Goal: Task Accomplishment & Management: Manage account settings

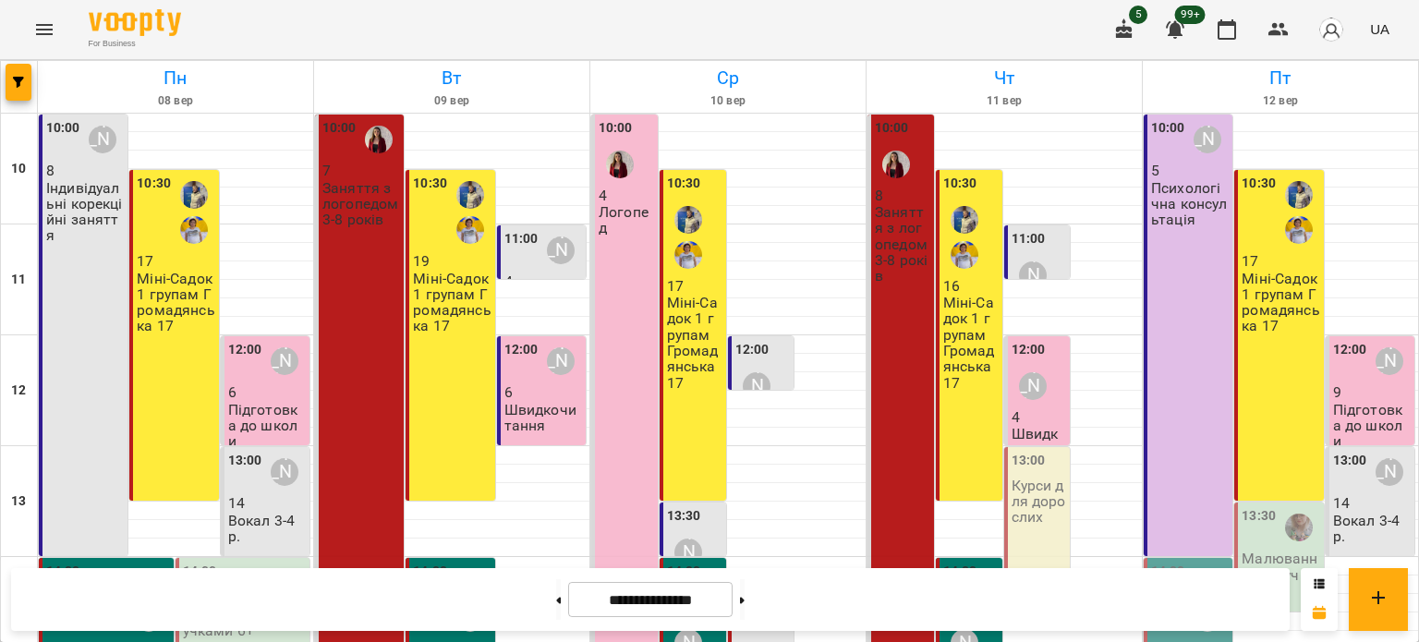
click at [1279, 299] on p "Міні-Садок 1 групам Громадянська 17" at bounding box center [1281, 303] width 78 height 64
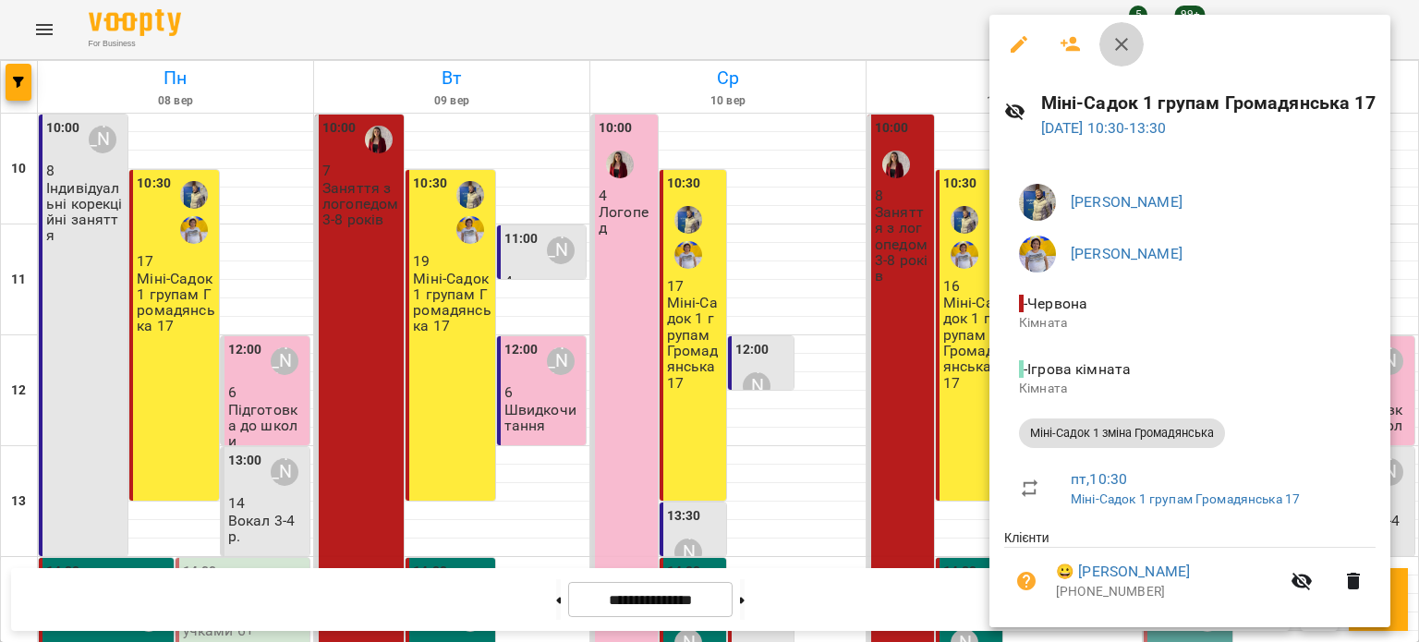
click at [1116, 55] on button "button" at bounding box center [1121, 44] width 44 height 44
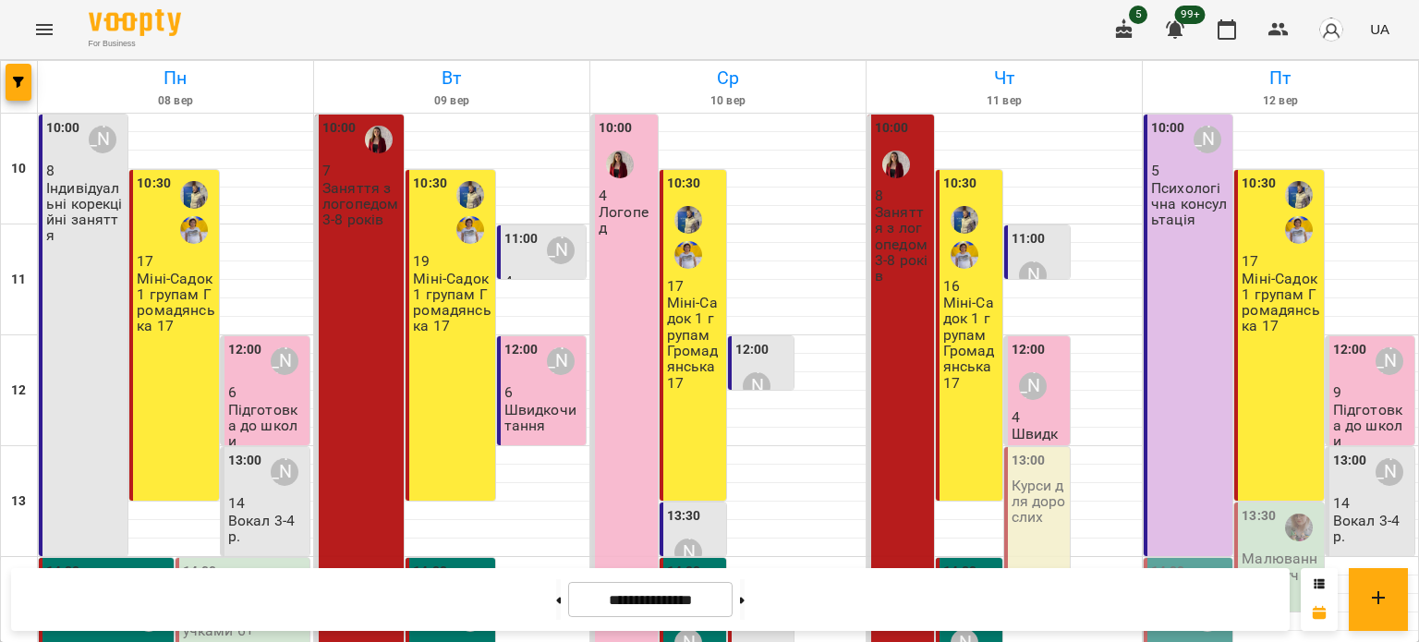
scroll to position [370, 0]
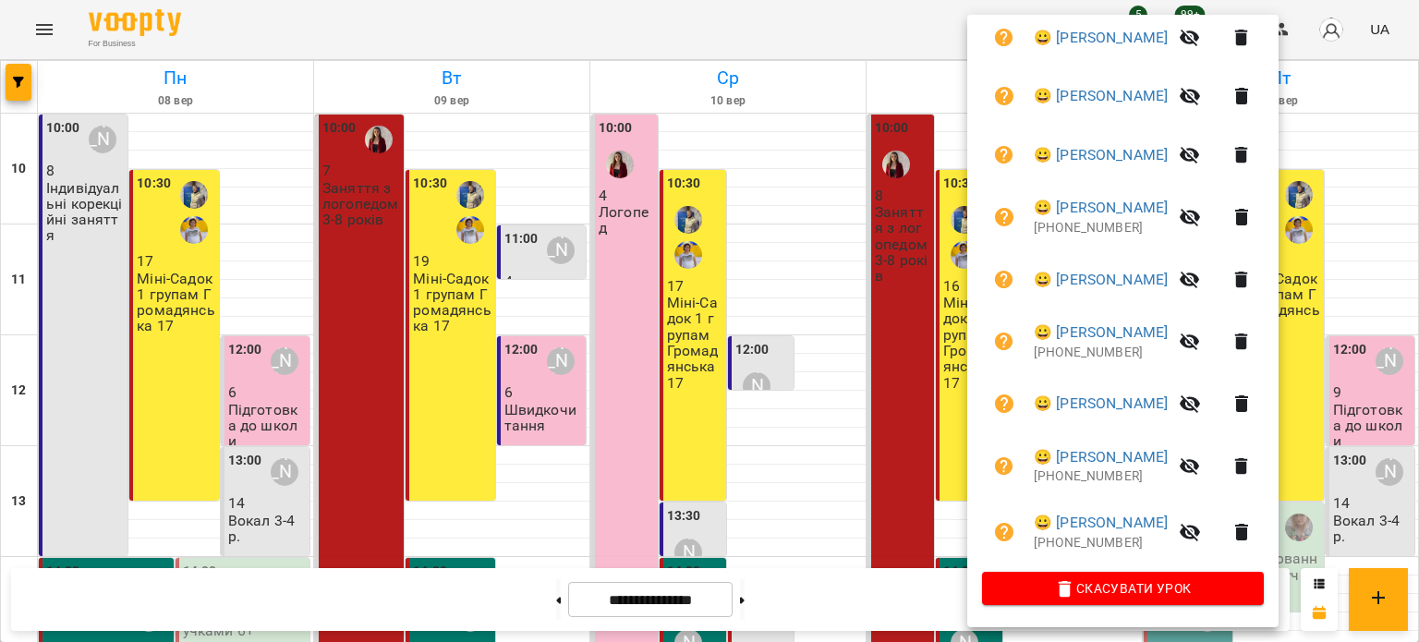
scroll to position [428, 0]
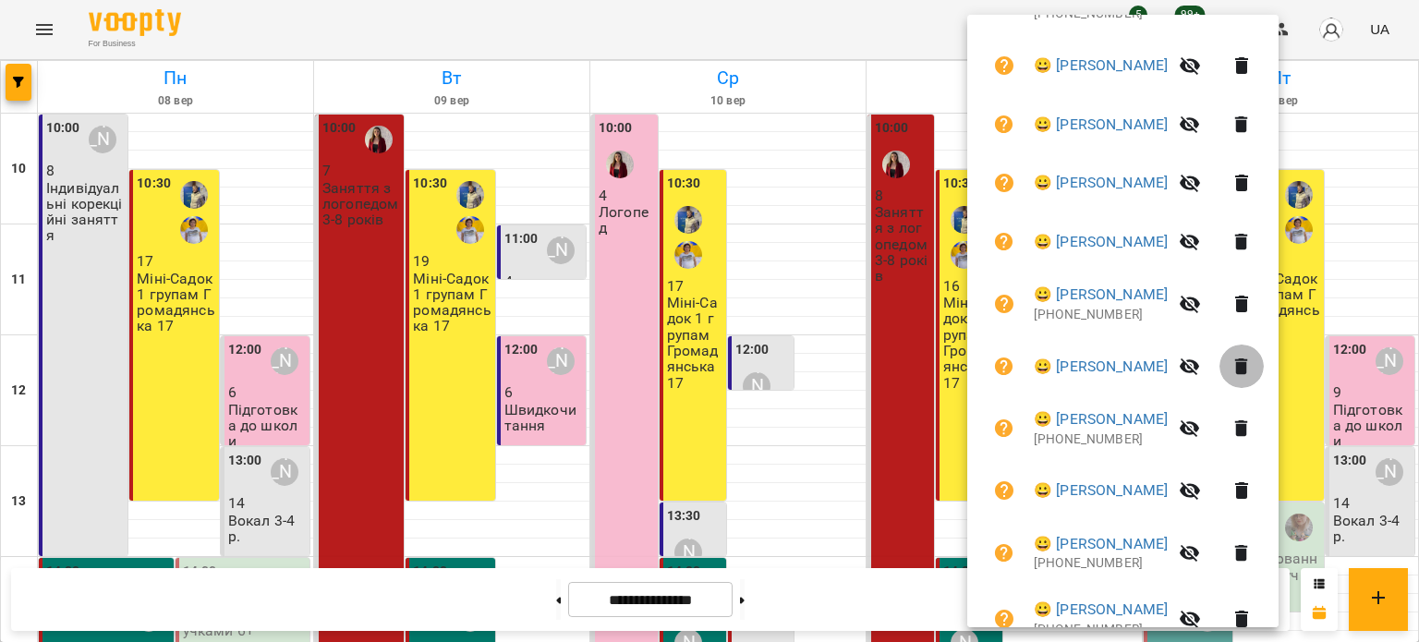
click at [1248, 363] on icon "button" at bounding box center [1241, 366] width 13 height 17
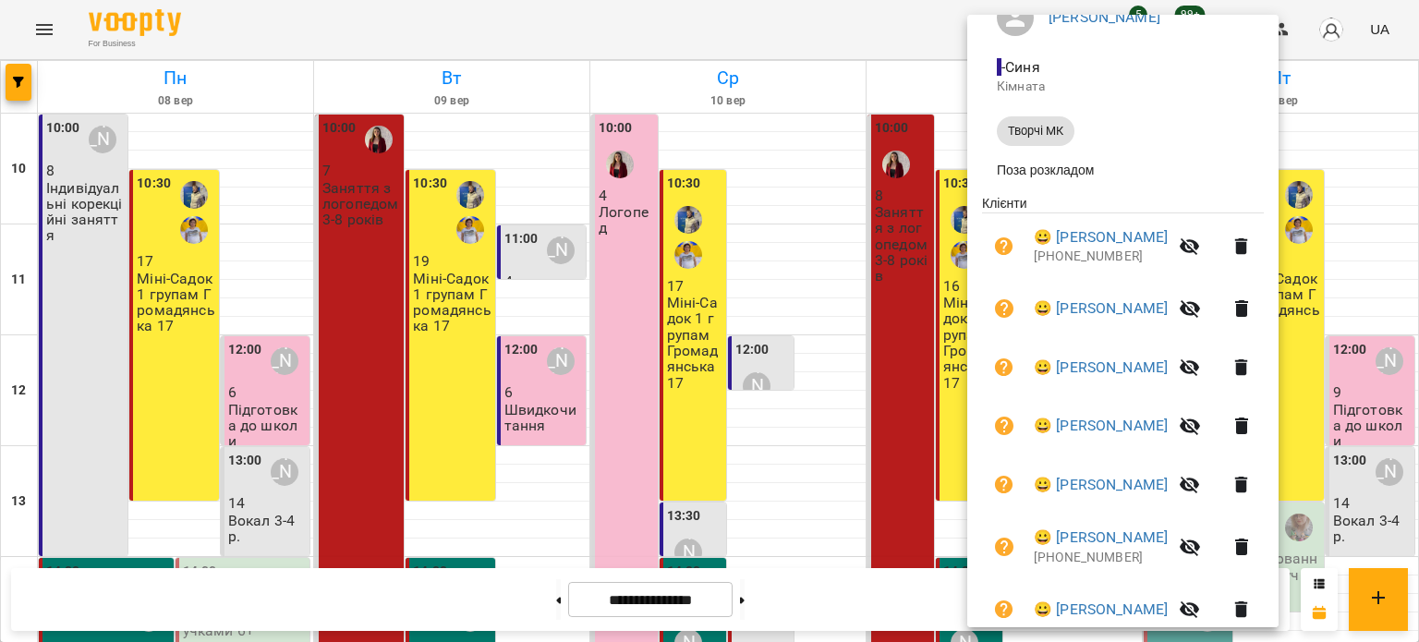
scroll to position [277, 0]
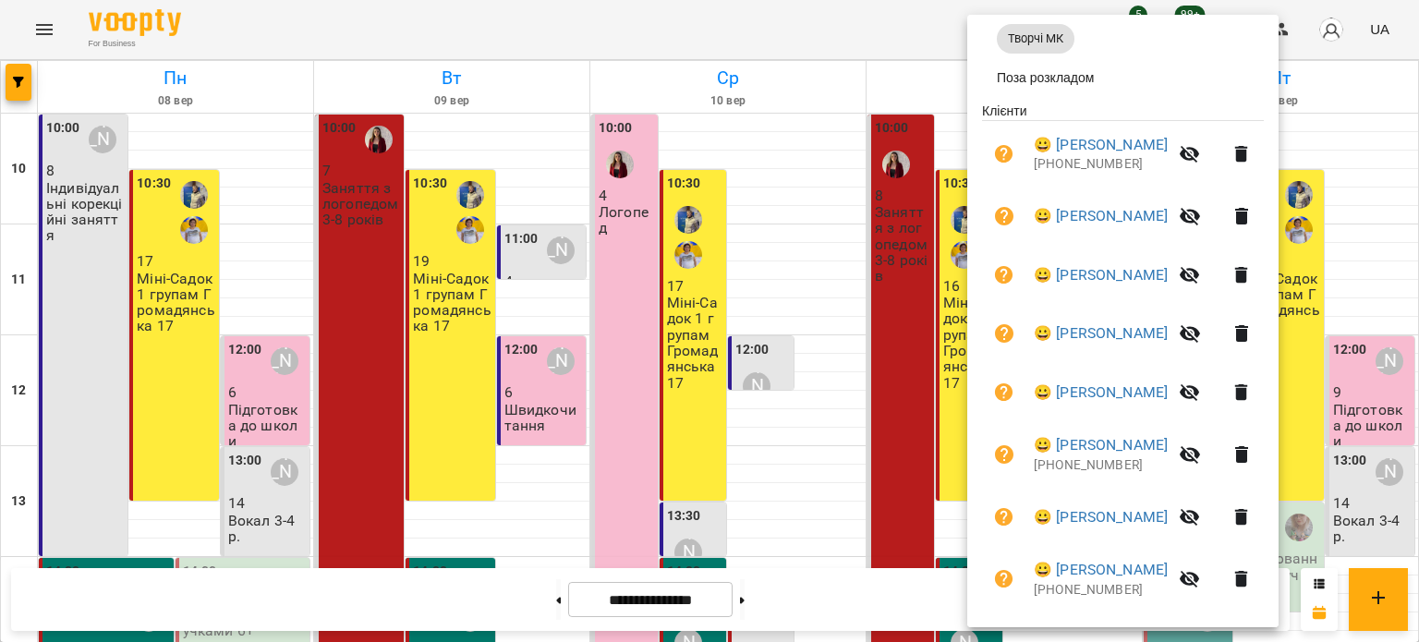
click at [1253, 523] on icon "button" at bounding box center [1242, 517] width 22 height 22
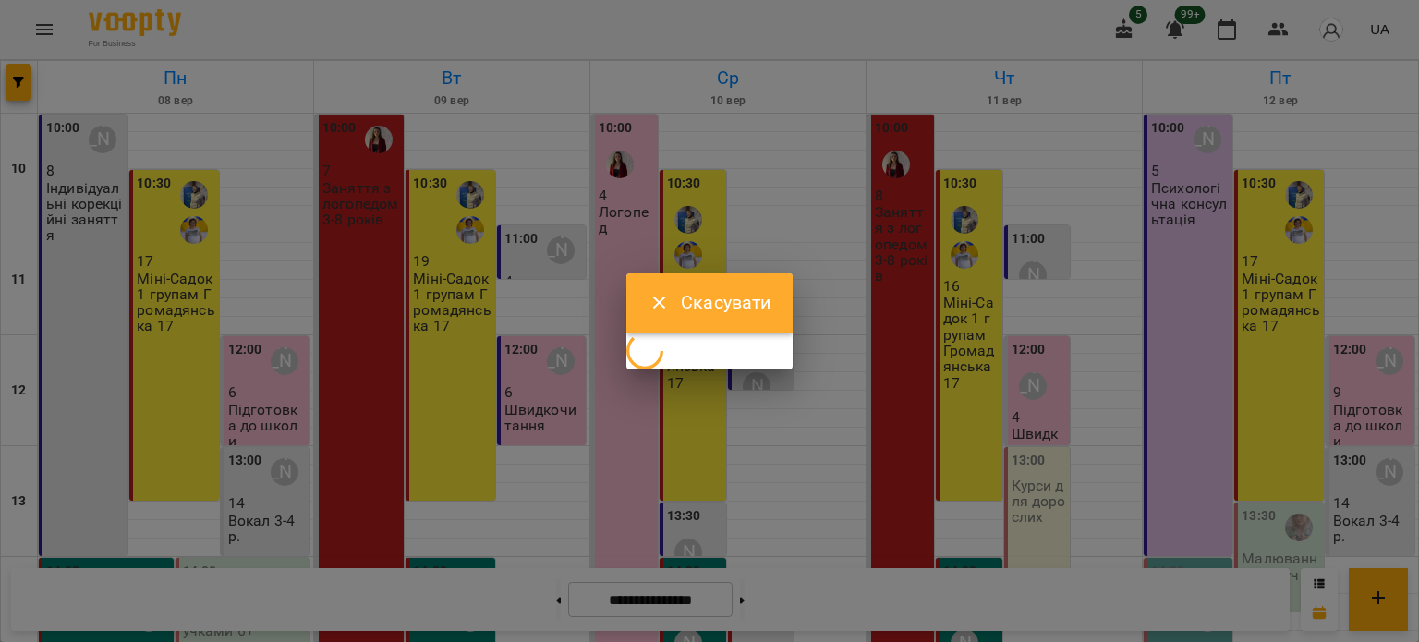
click at [677, 348] on div "Скасувати" at bounding box center [709, 321] width 167 height 96
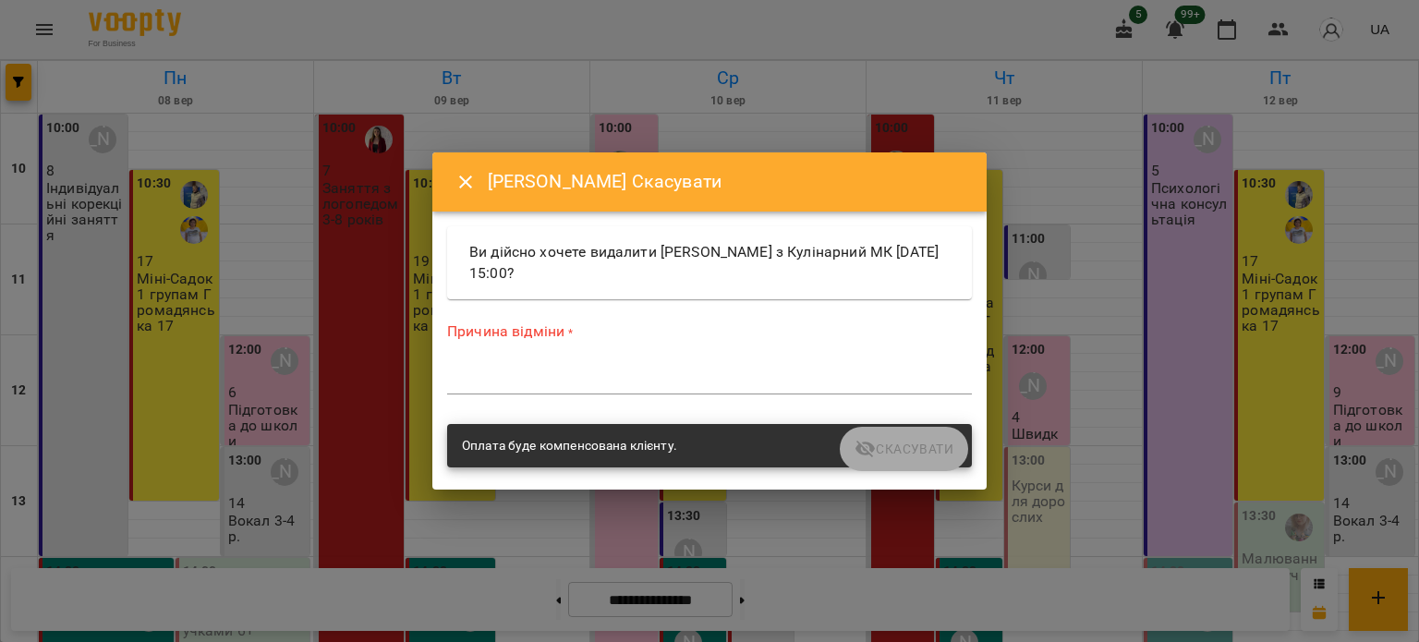
scroll to position [0, 0]
click at [549, 388] on div "*" at bounding box center [709, 380] width 525 height 30
type textarea "*"
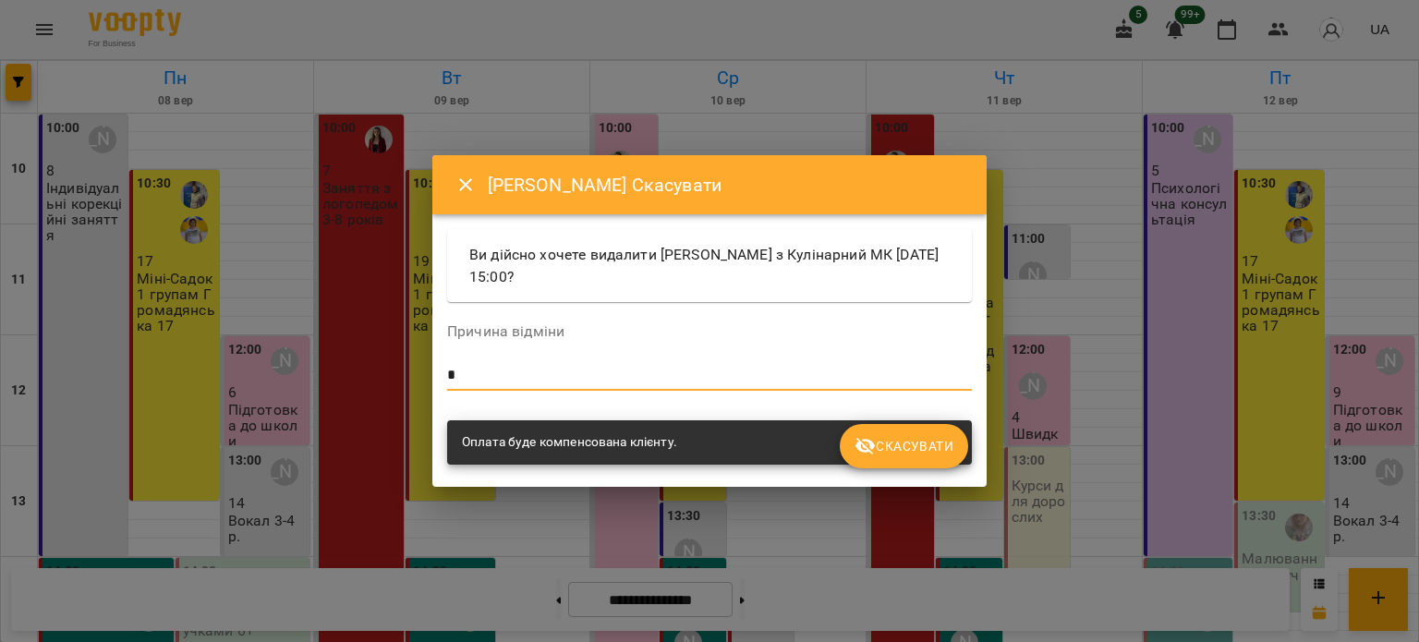
type textarea "*"
click at [881, 460] on button "Скасувати" at bounding box center [904, 446] width 128 height 44
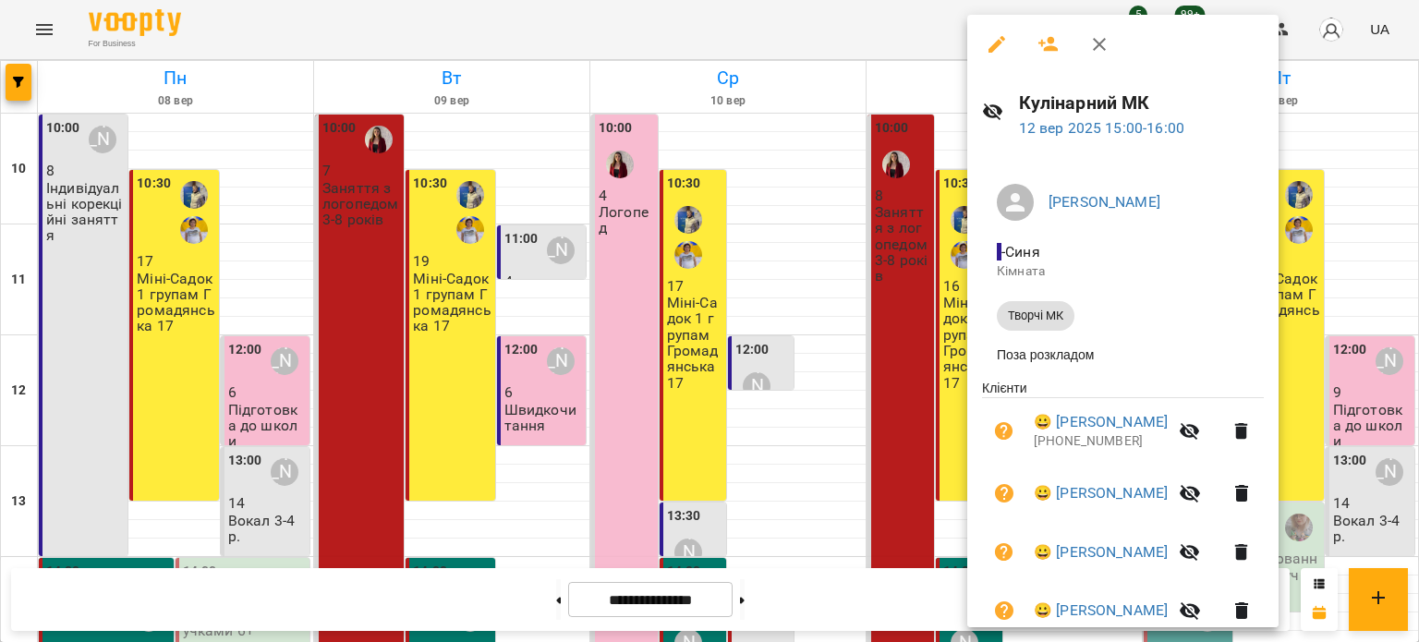
click at [1038, 43] on icon "button" at bounding box center [1049, 44] width 22 height 22
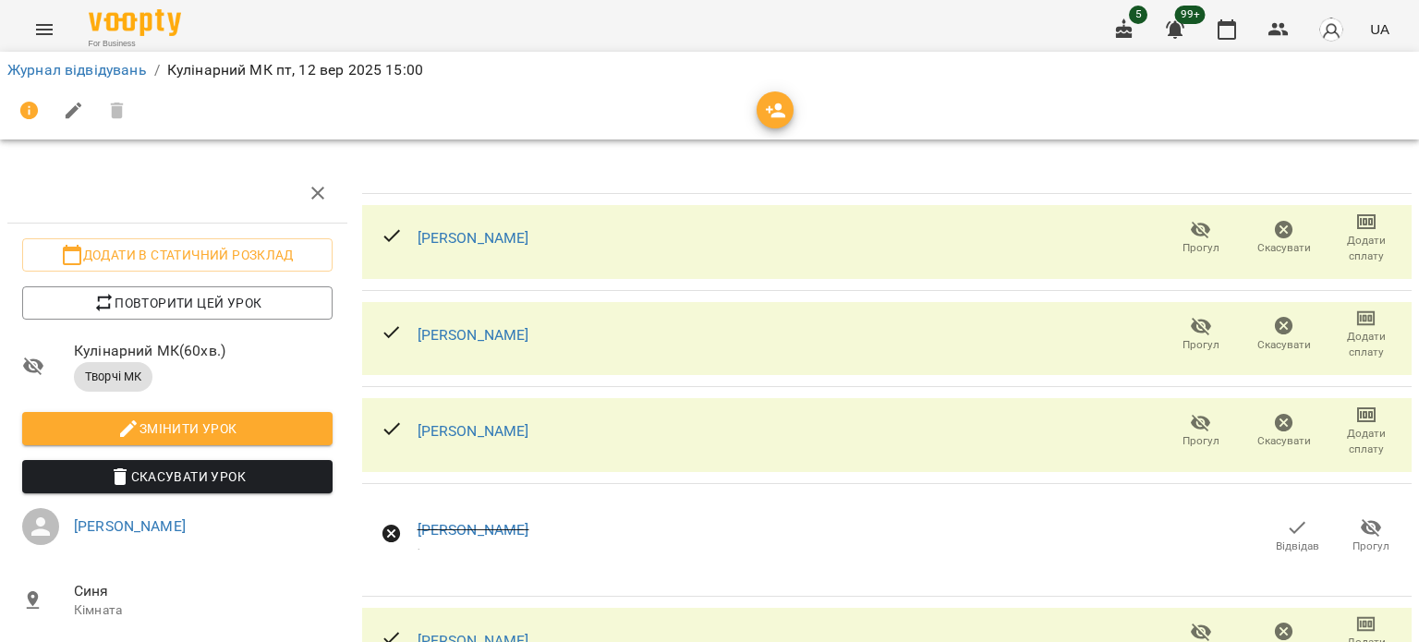
click at [791, 106] on span "button" at bounding box center [775, 111] width 37 height 22
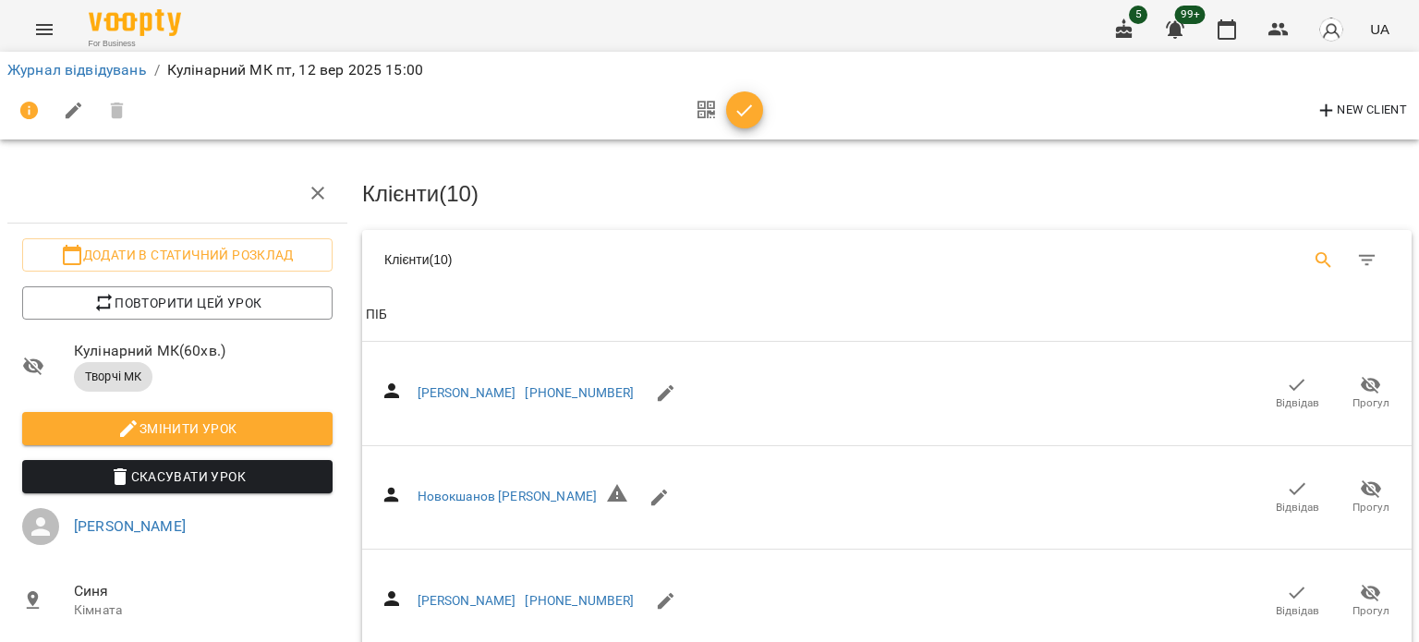
click at [1313, 249] on icon "Search" at bounding box center [1324, 260] width 22 height 22
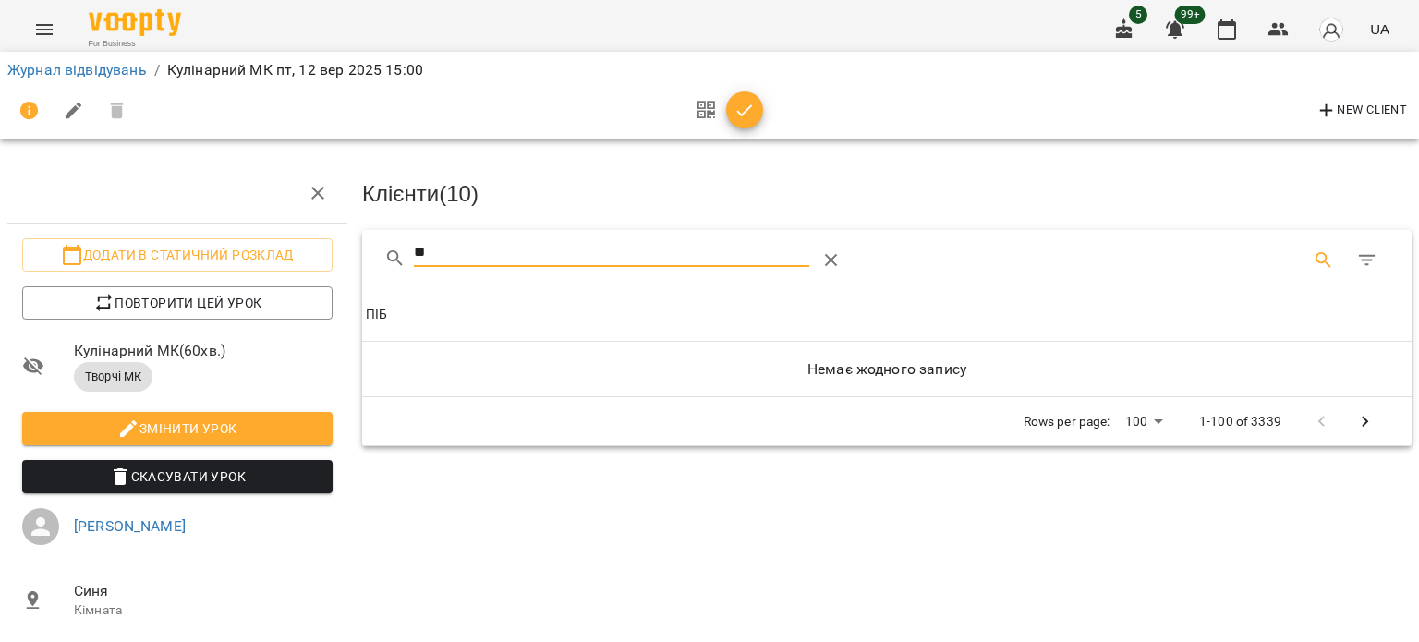
type input "*"
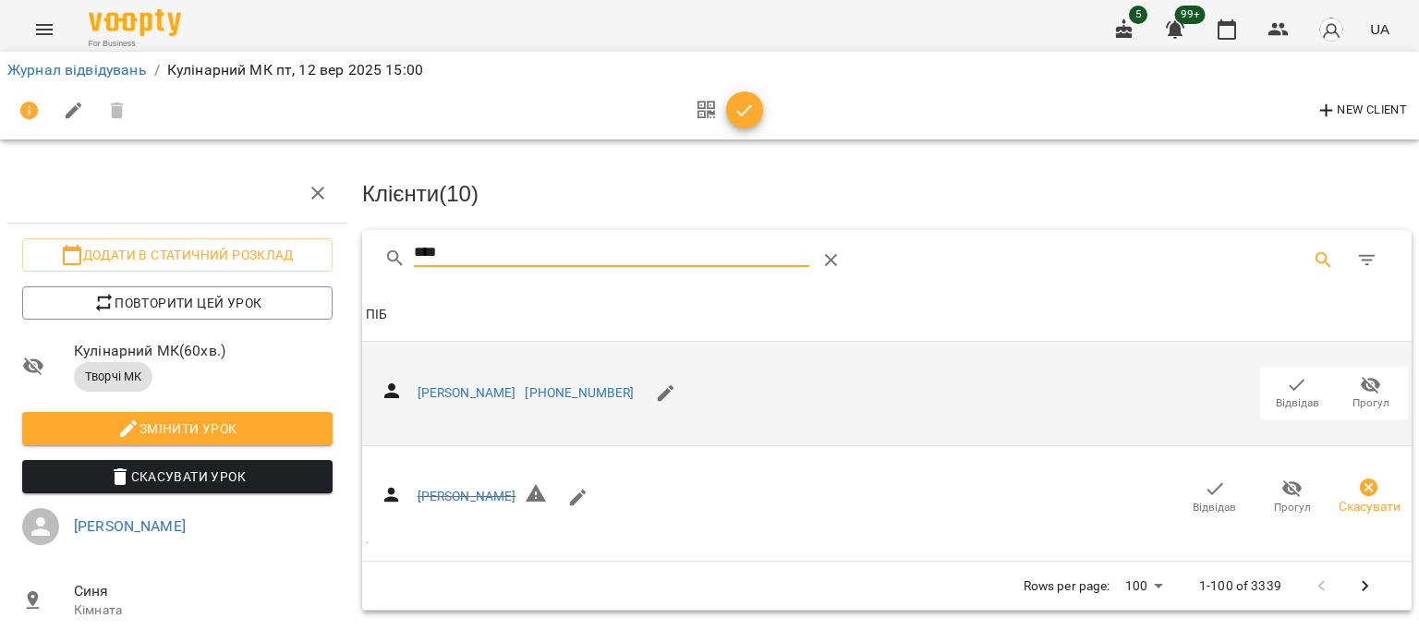
type input "****"
click at [1290, 383] on icon "button" at bounding box center [1298, 385] width 16 height 12
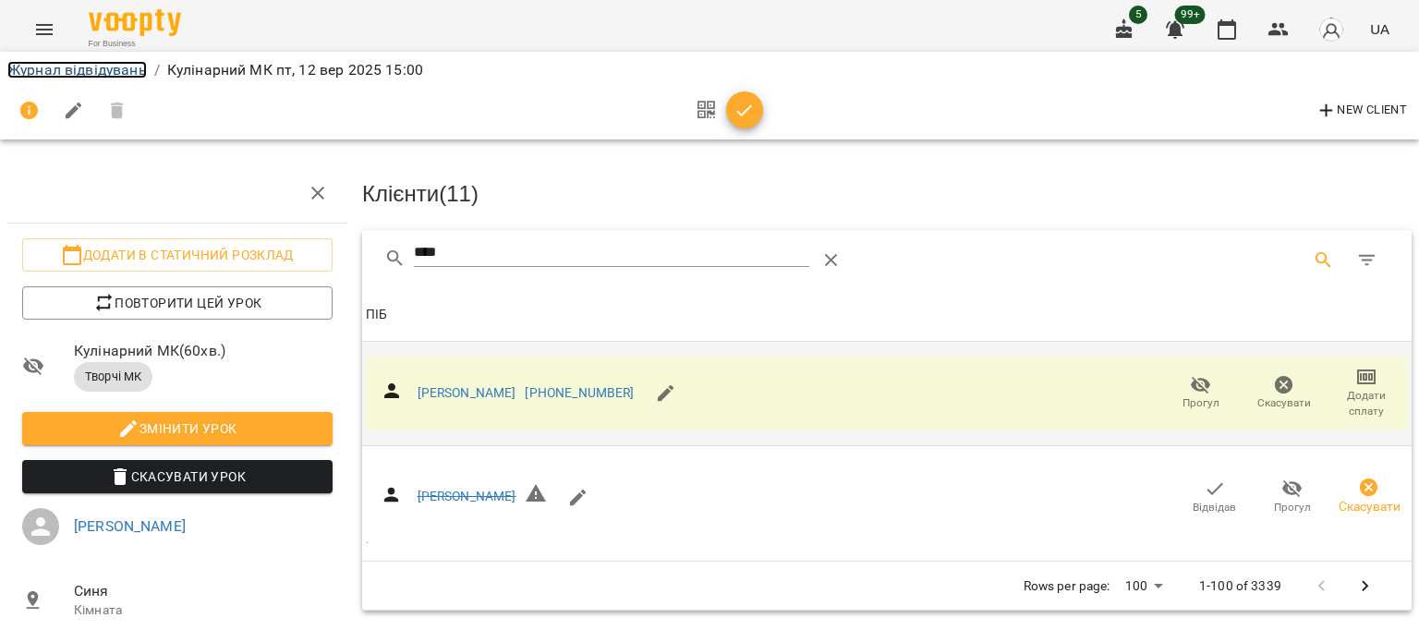
click at [72, 73] on link "Журнал відвідувань" at bounding box center [77, 70] width 140 height 18
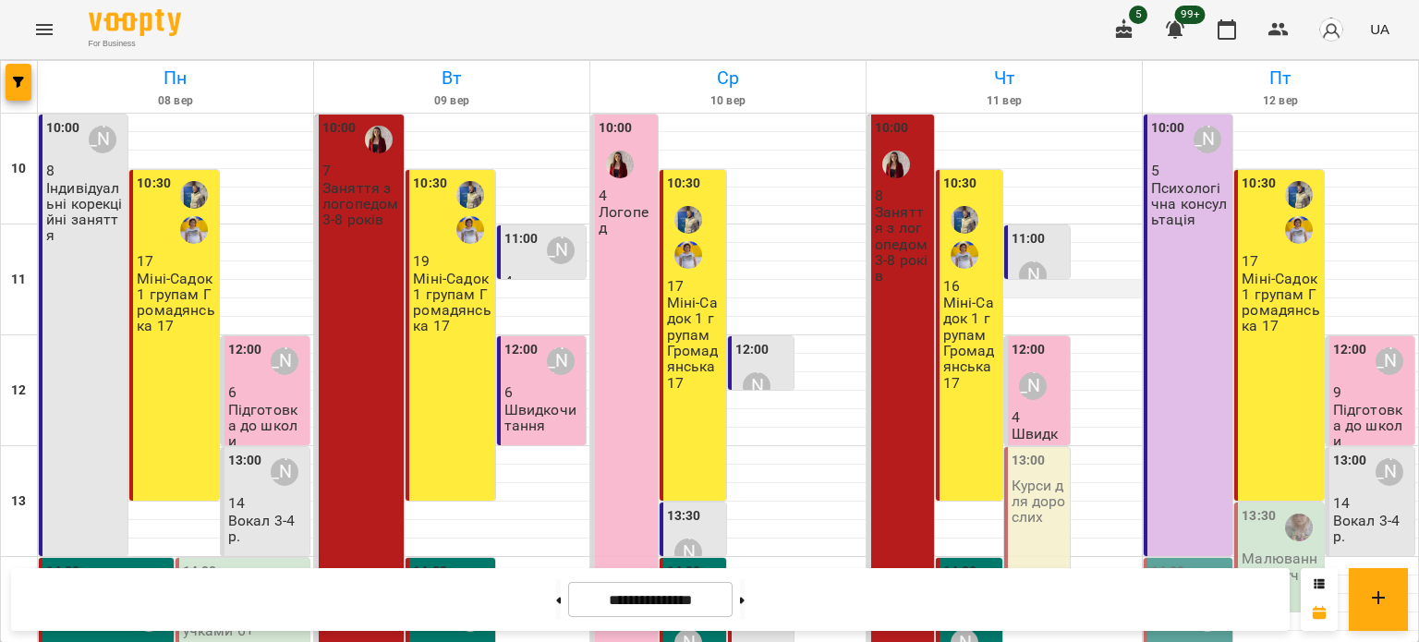
scroll to position [92, 0]
click at [1360, 495] on p "14" at bounding box center [1372, 503] width 78 height 16
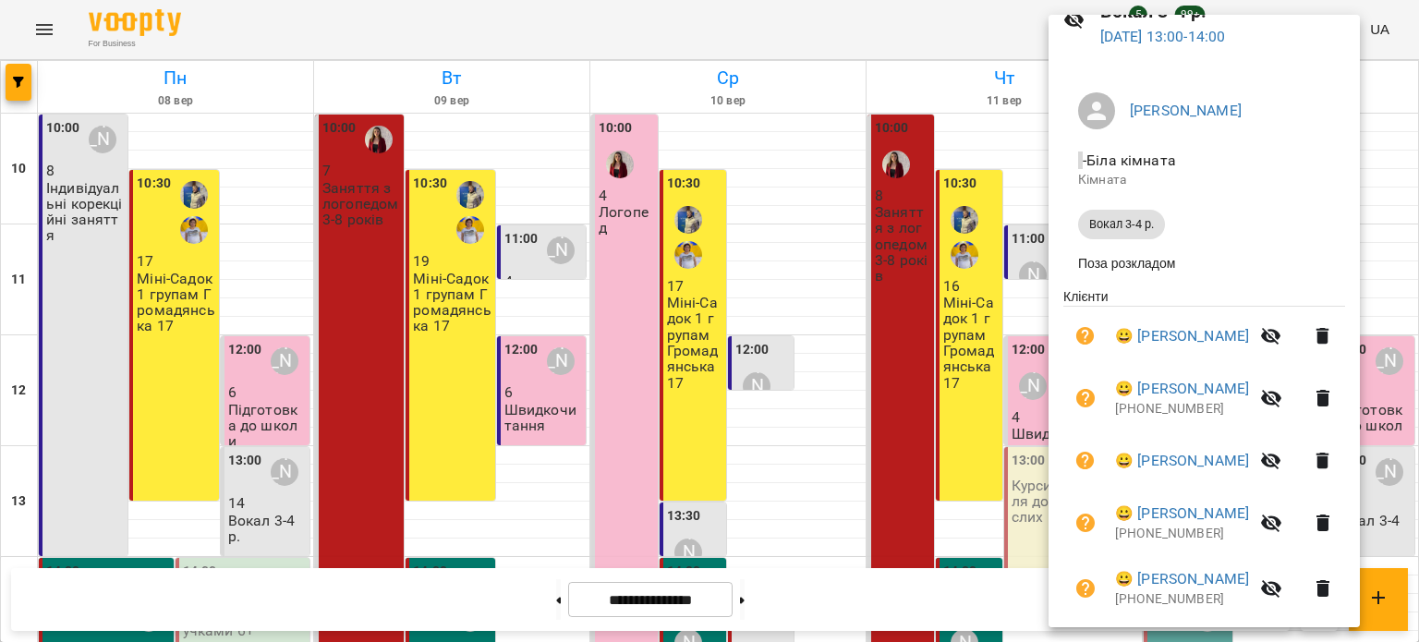
scroll to position [0, 0]
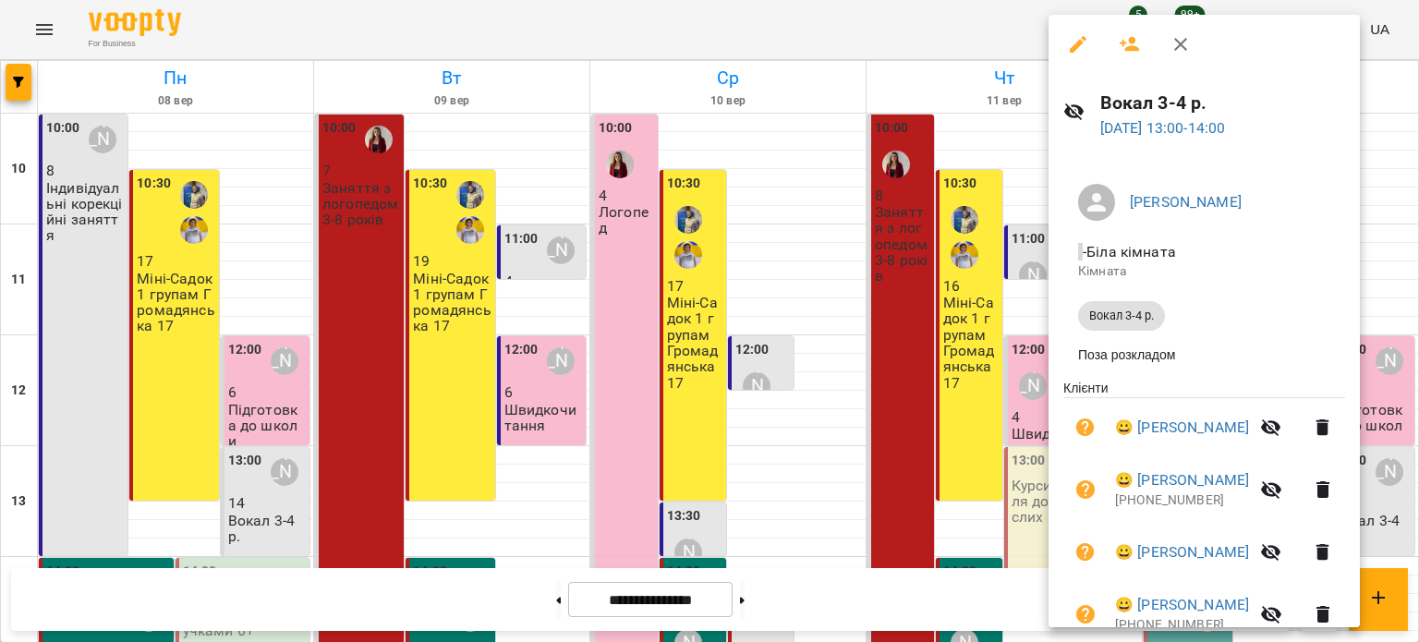
click at [1123, 50] on icon "button" at bounding box center [1130, 44] width 22 height 22
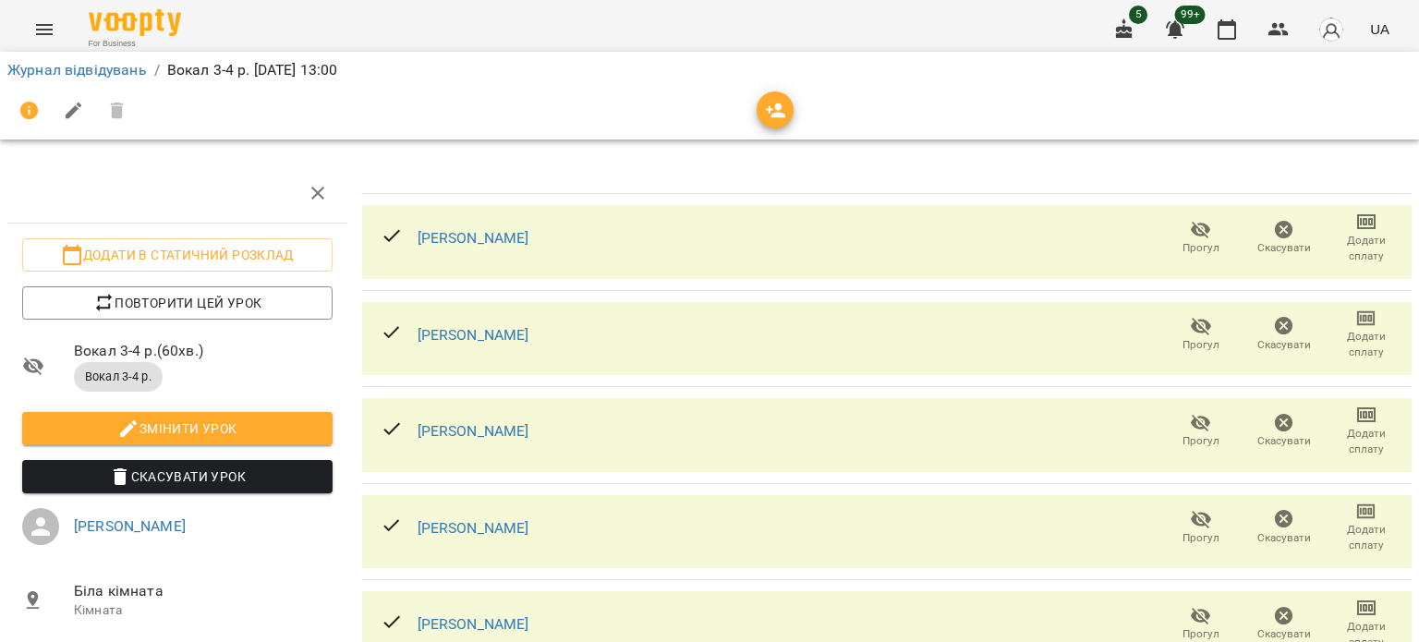
click at [792, 111] on span "button" at bounding box center [775, 111] width 37 height 22
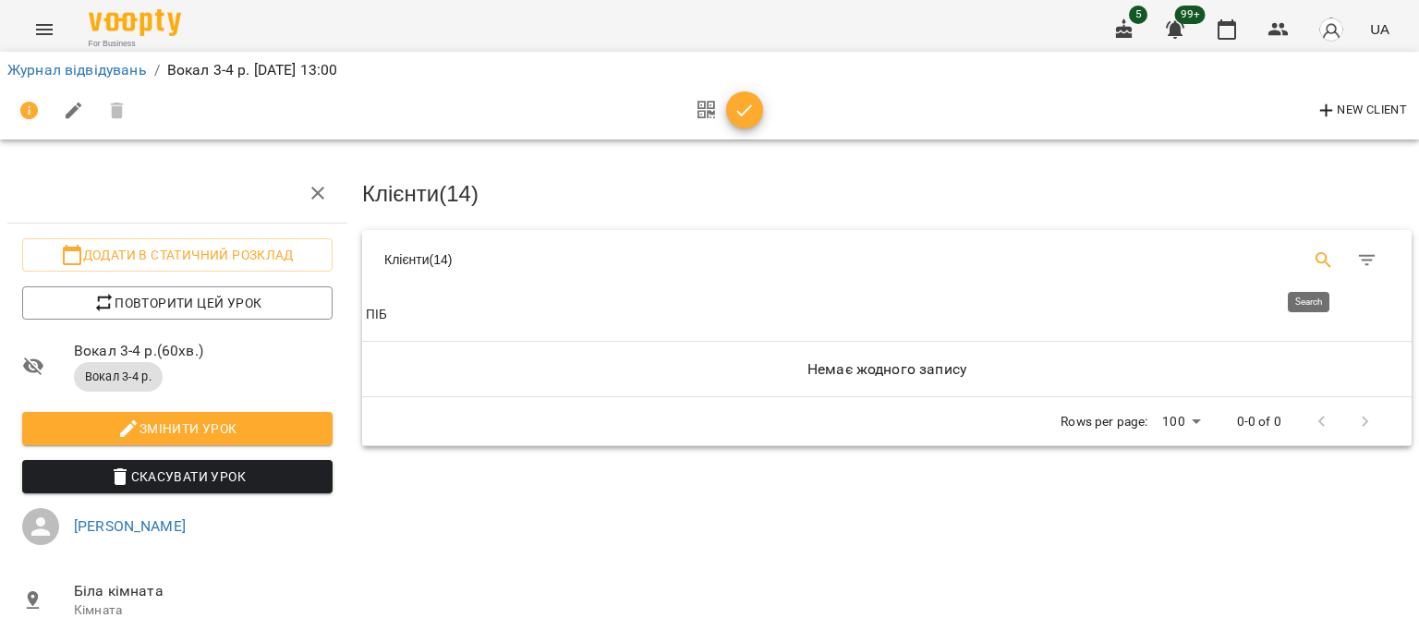
click at [1313, 251] on icon "Search" at bounding box center [1324, 260] width 22 height 22
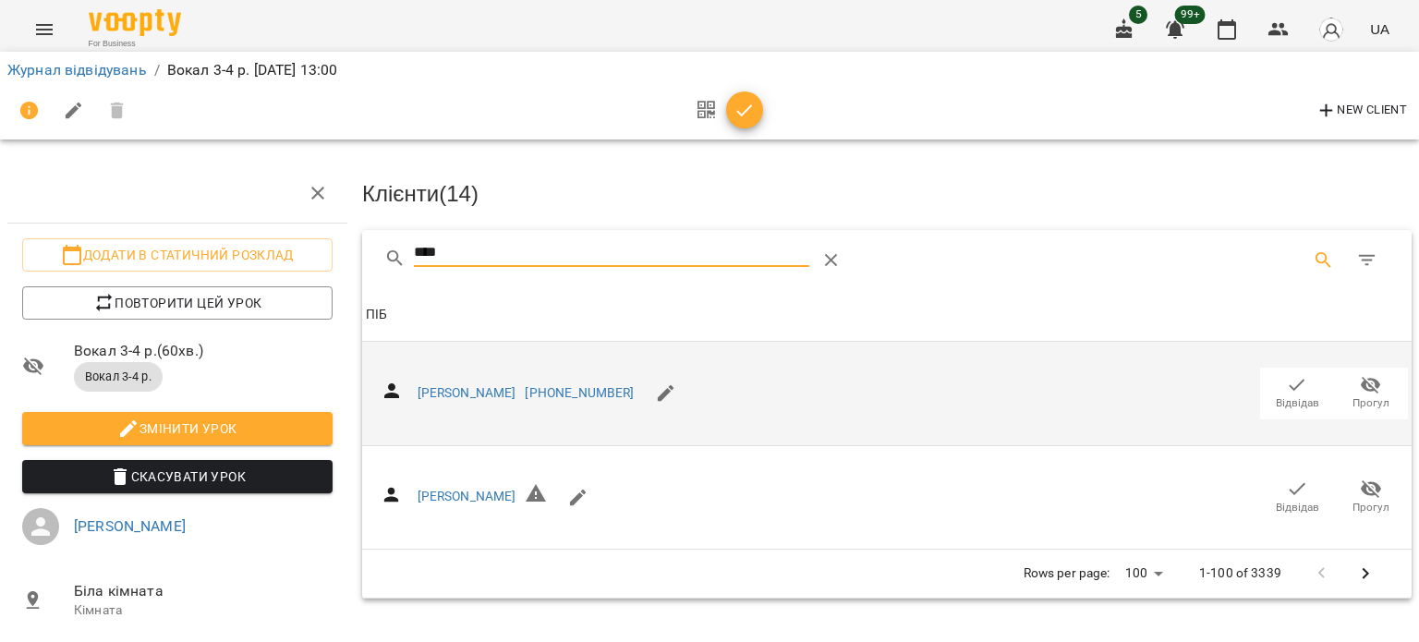
type input "****"
click at [1276, 397] on span "Відвідав" at bounding box center [1297, 403] width 43 height 16
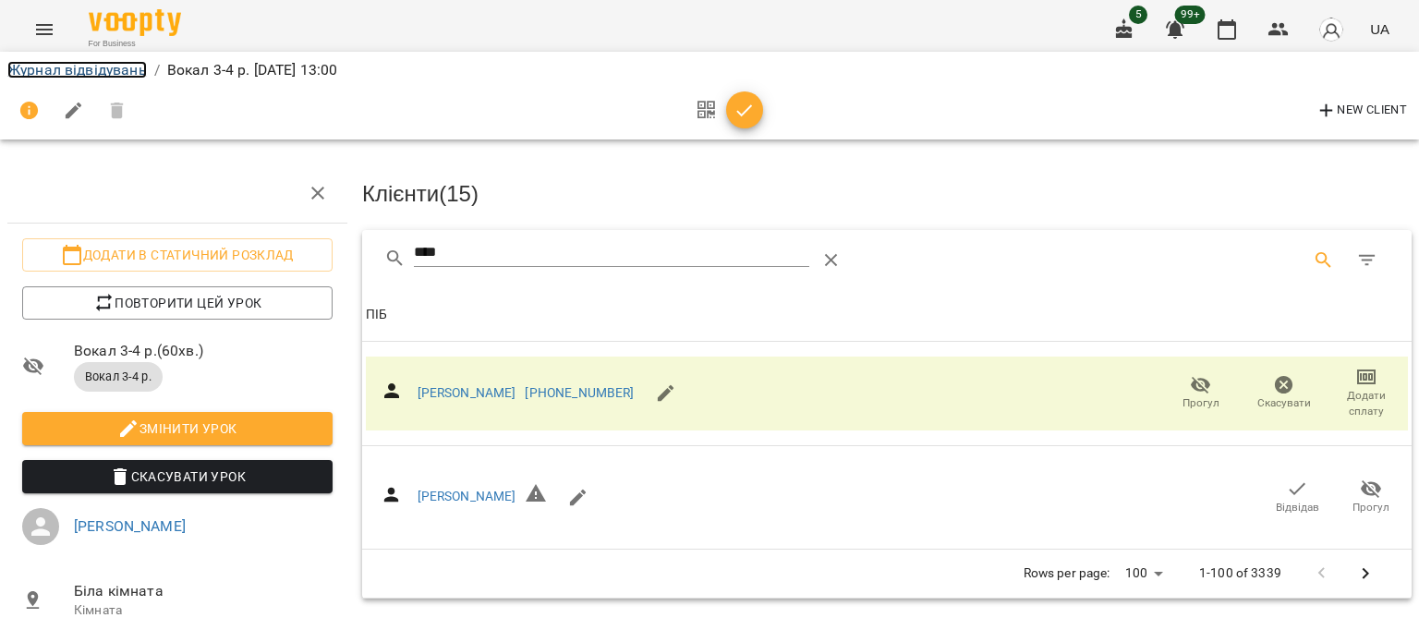
click at [107, 65] on link "Журнал відвідувань" at bounding box center [77, 70] width 140 height 18
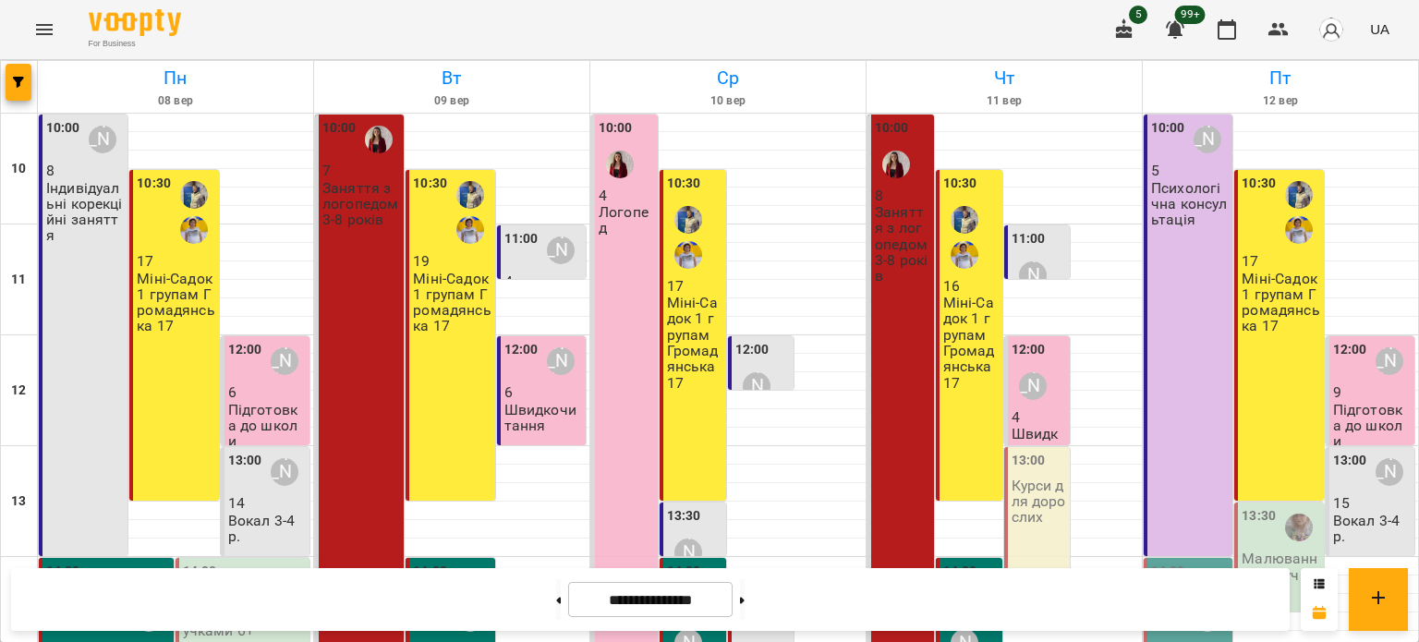
scroll to position [92, 0]
